Goal: Navigation & Orientation: Find specific page/section

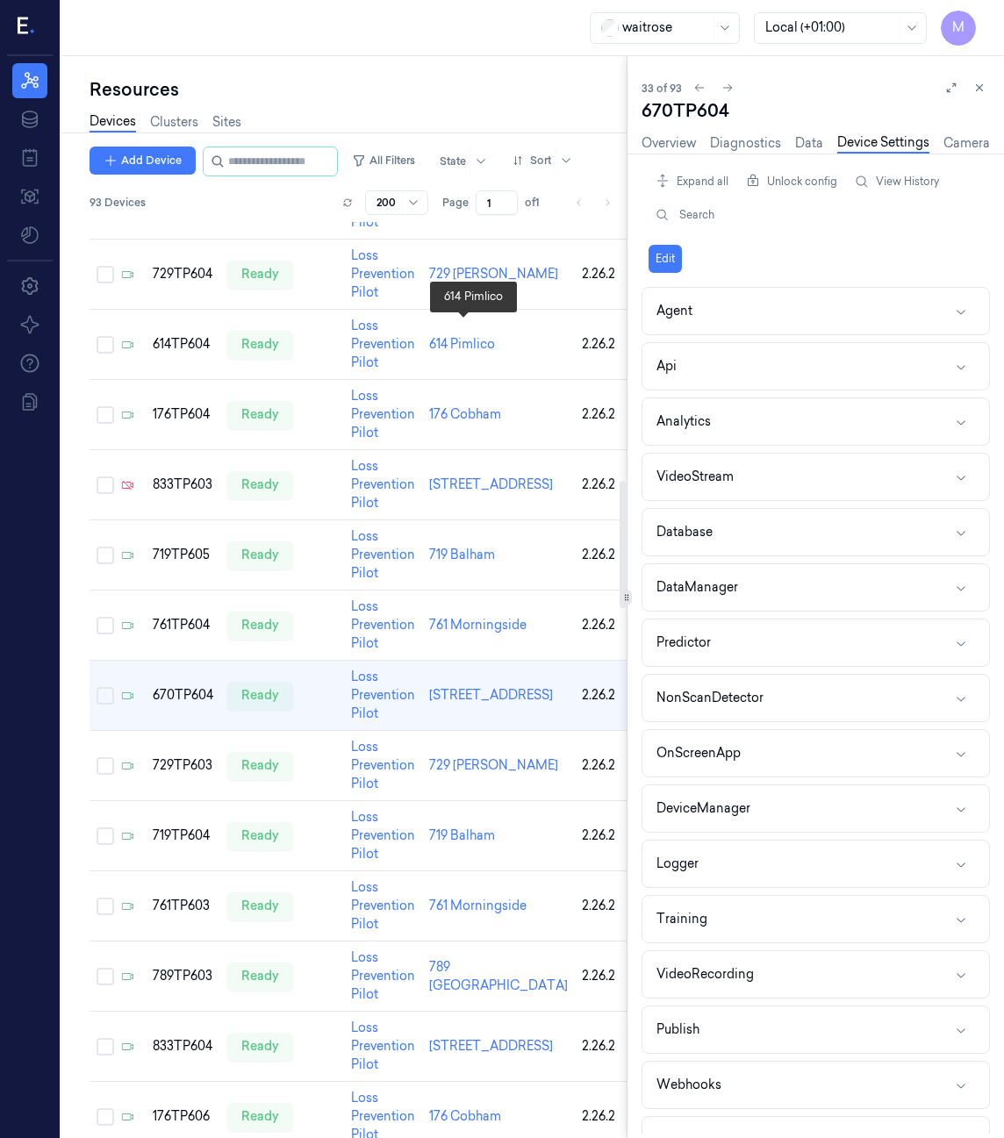
scroll to position [1858, 0]
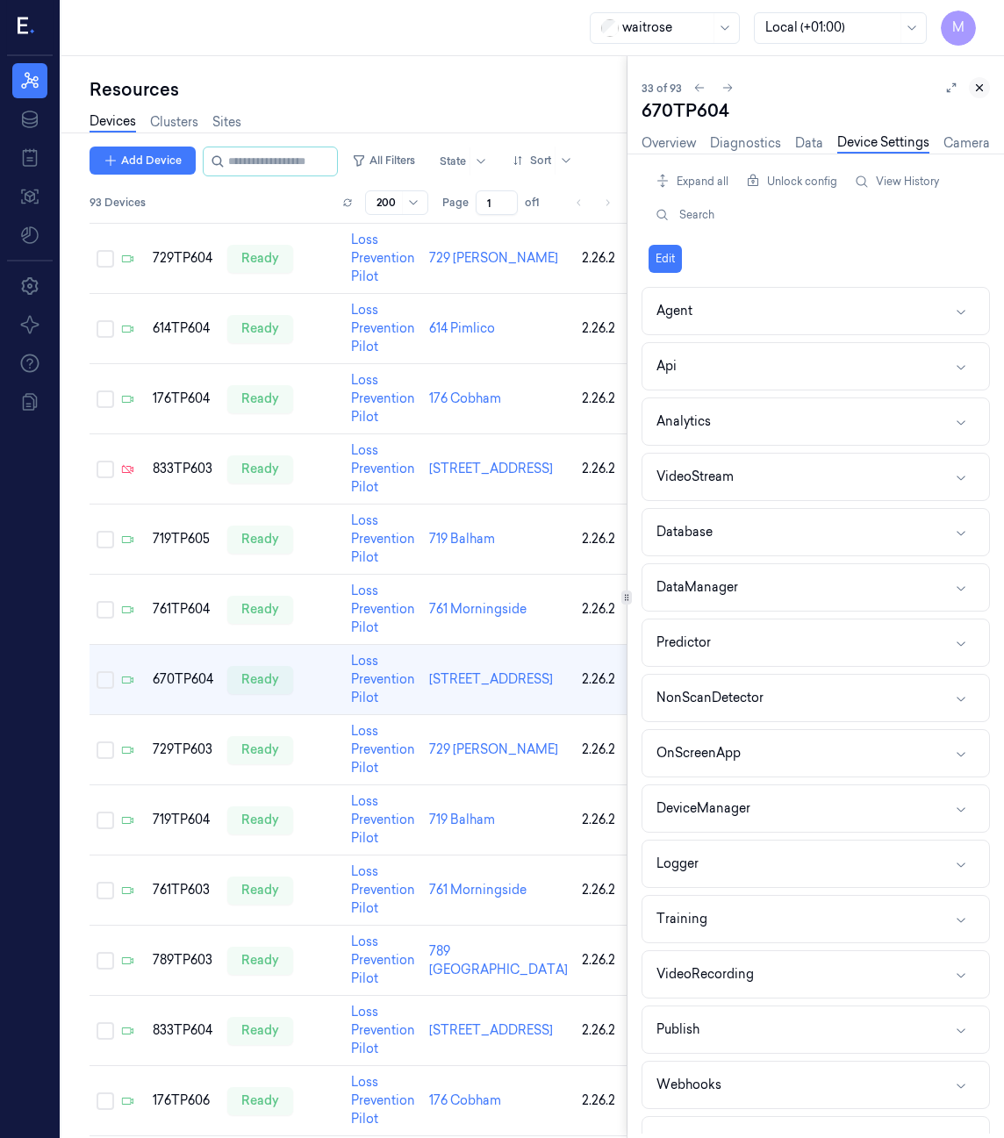
click at [986, 83] on button at bounding box center [978, 87] width 21 height 21
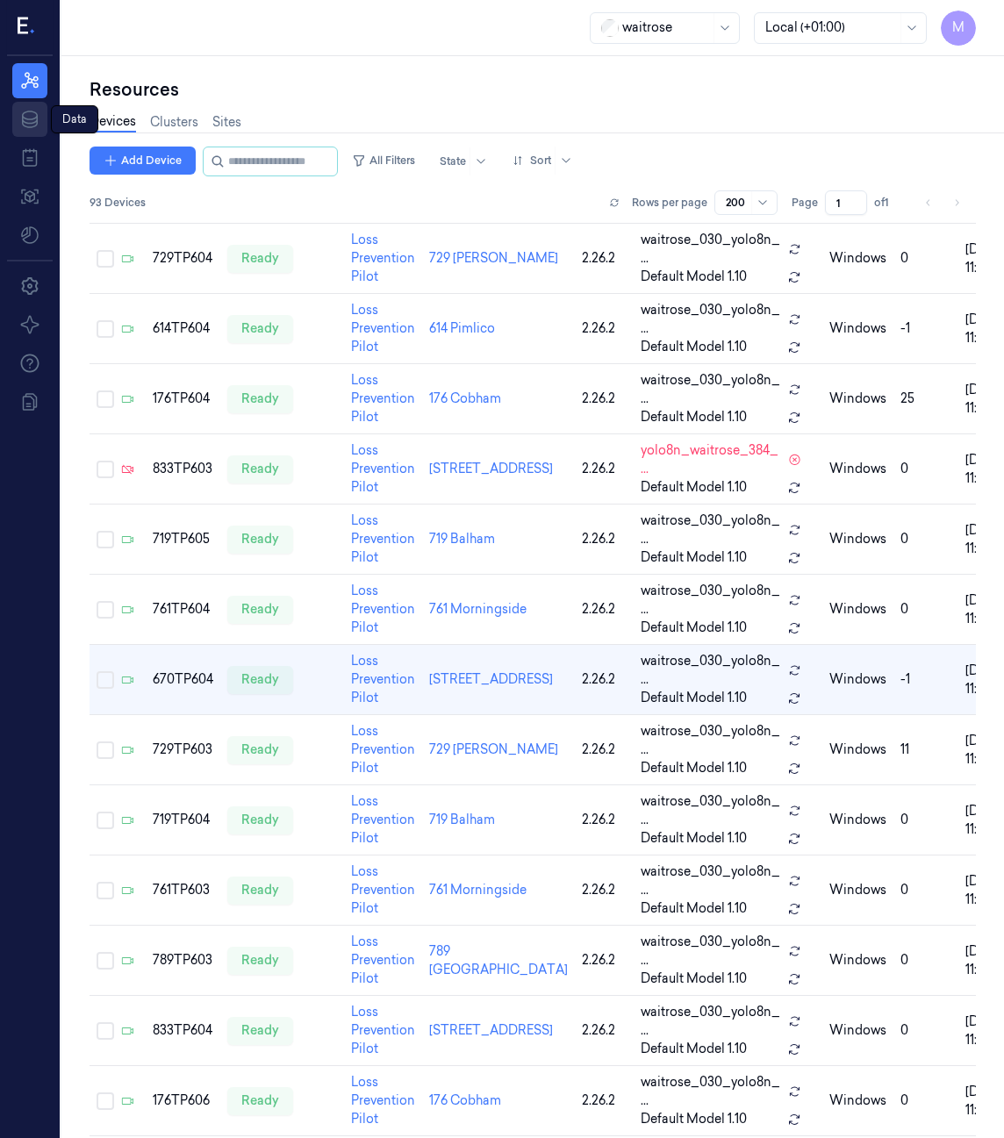
click at [30, 124] on icon at bounding box center [30, 120] width 16 height 18
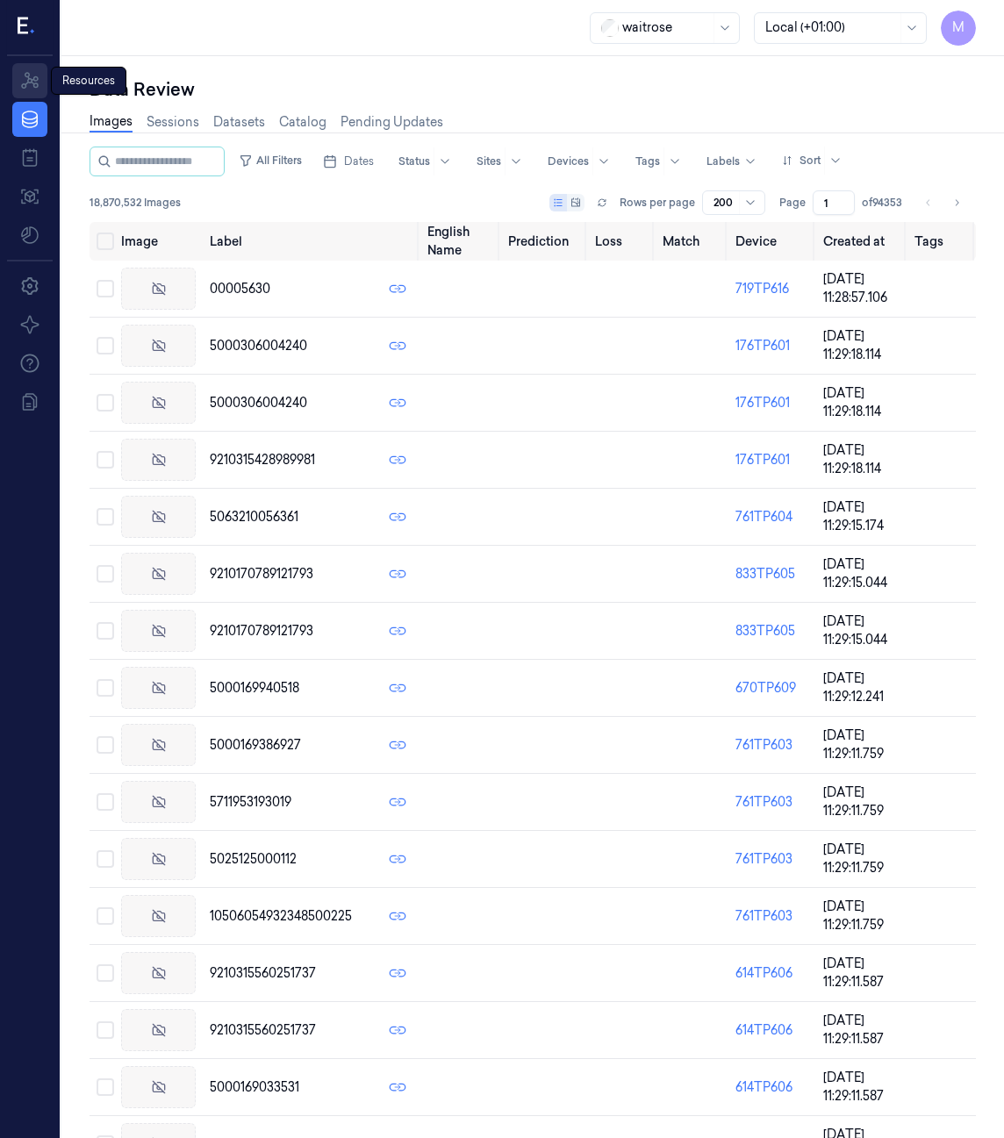
click at [33, 83] on icon at bounding box center [30, 80] width 18 height 17
